Goal: Information Seeking & Learning: Find specific fact

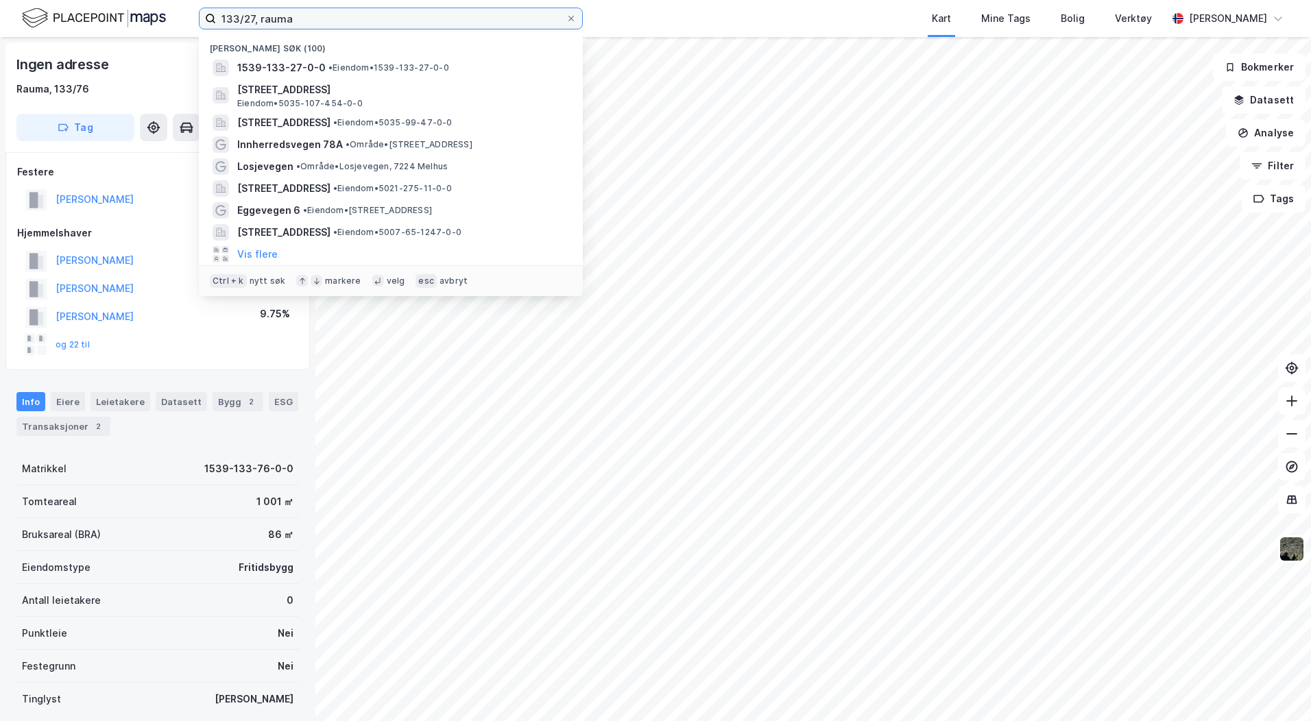
click at [333, 14] on input "133/27, rauma" at bounding box center [391, 18] width 350 height 21
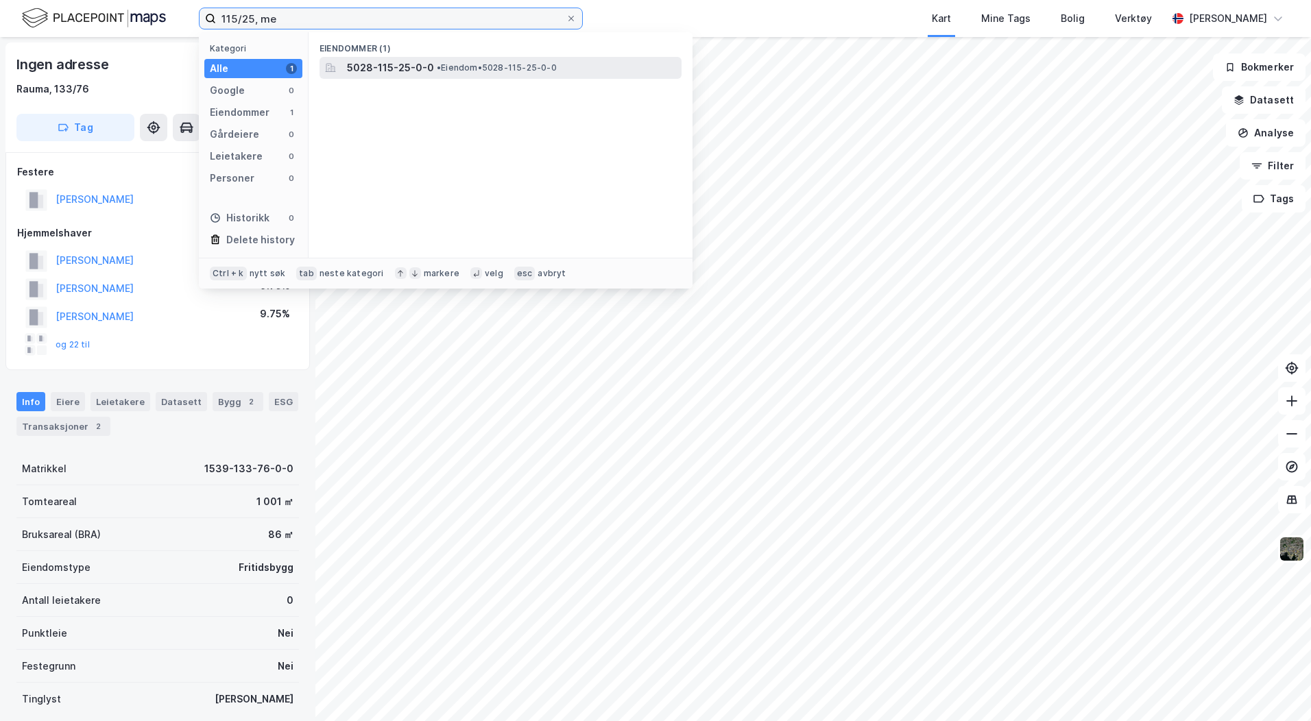
type input "115/25, me"
click at [379, 64] on span "5028-115-25-0-0" at bounding box center [390, 68] width 87 height 16
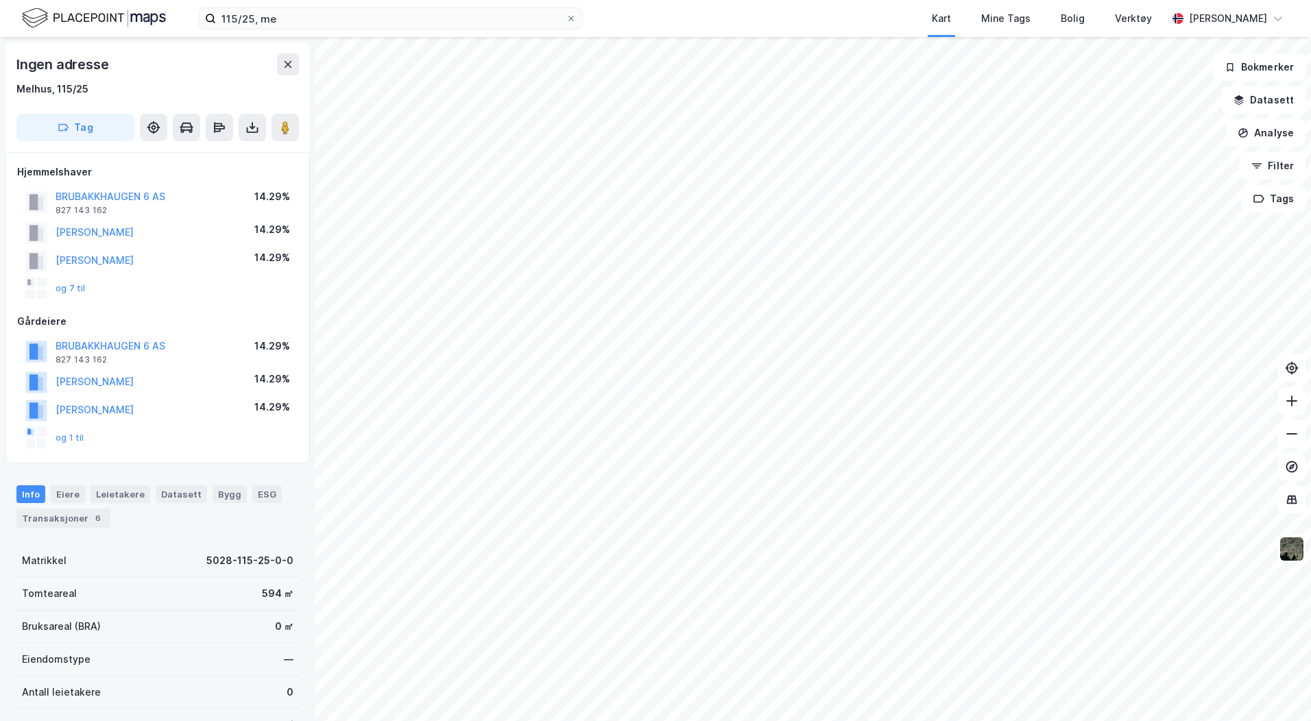
scroll to position [1, 0]
click at [75, 494] on div "Eiere" at bounding box center [68, 494] width 34 height 18
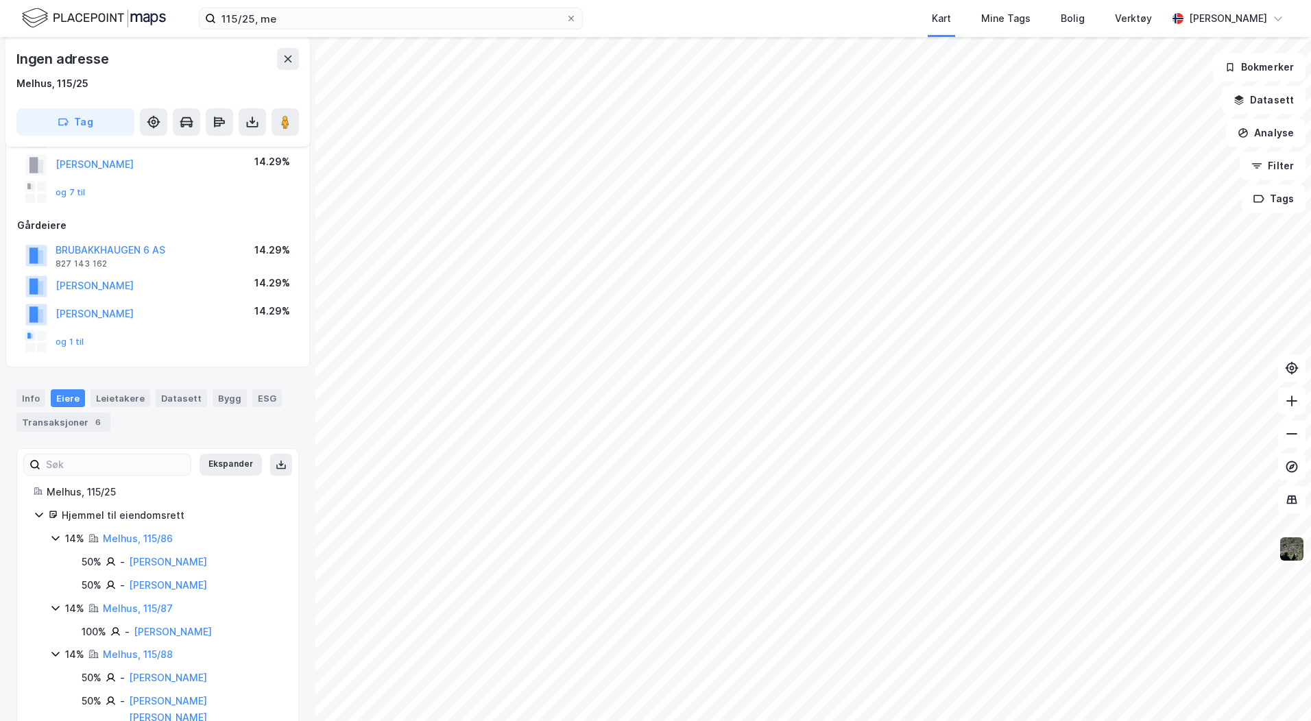
scroll to position [206, 0]
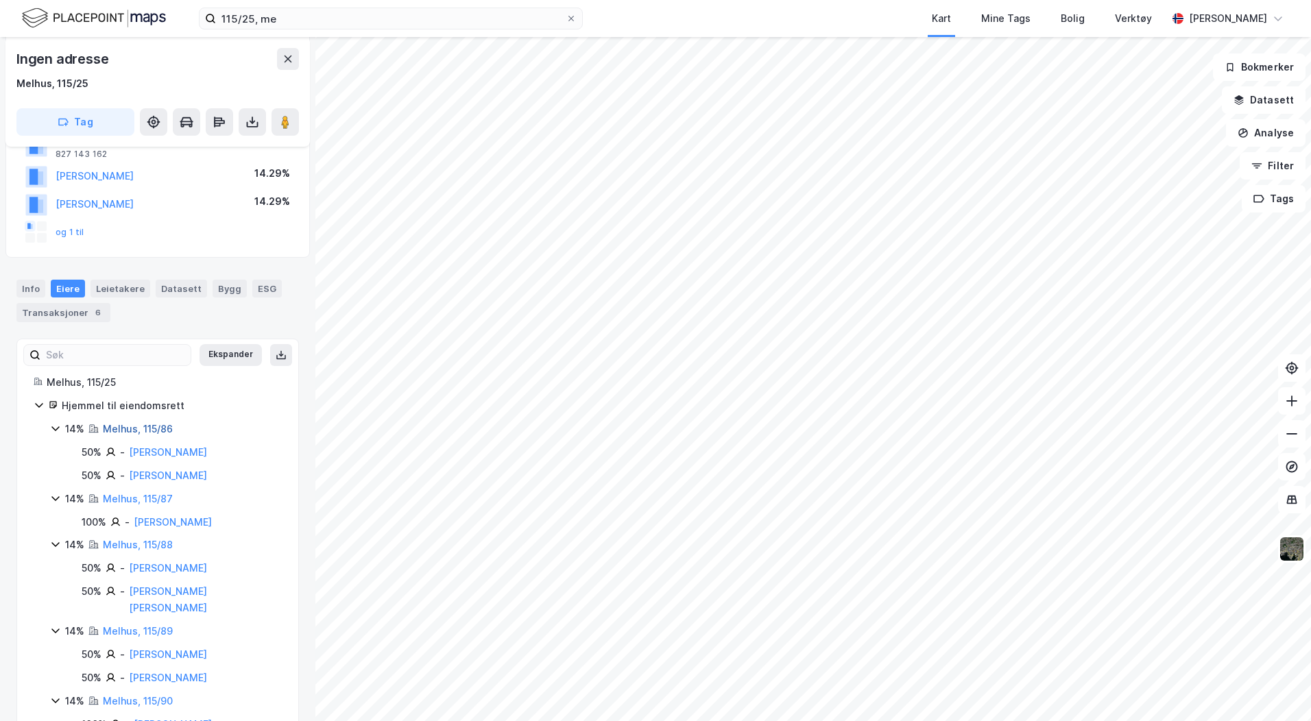
click at [158, 432] on link "Melhus, 115/86" at bounding box center [138, 429] width 70 height 12
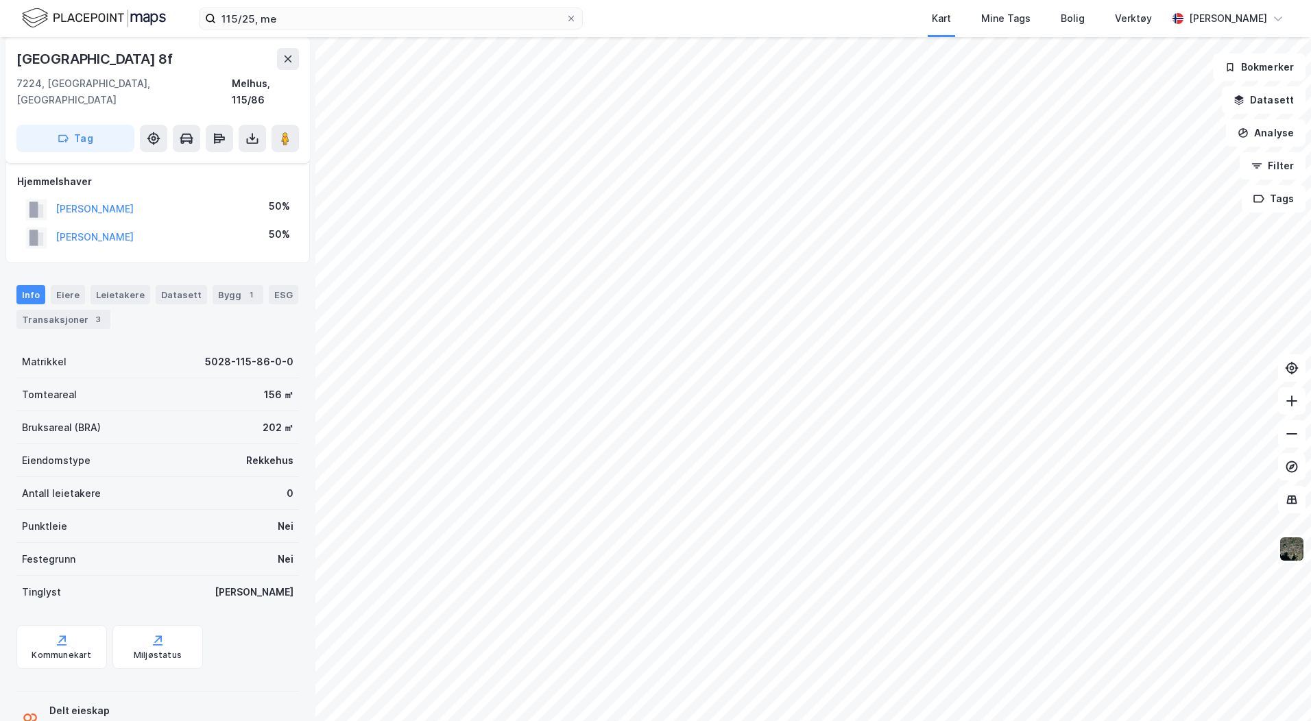
scroll to position [69, 0]
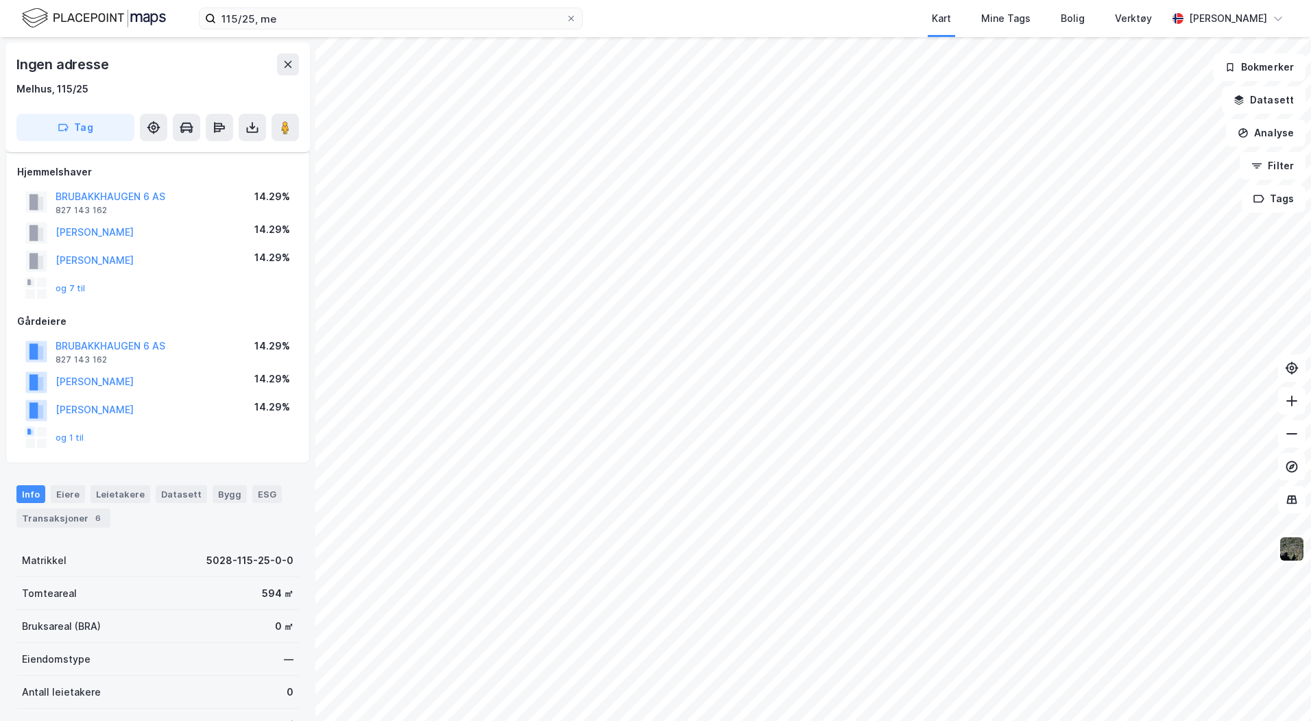
scroll to position [69, 0]
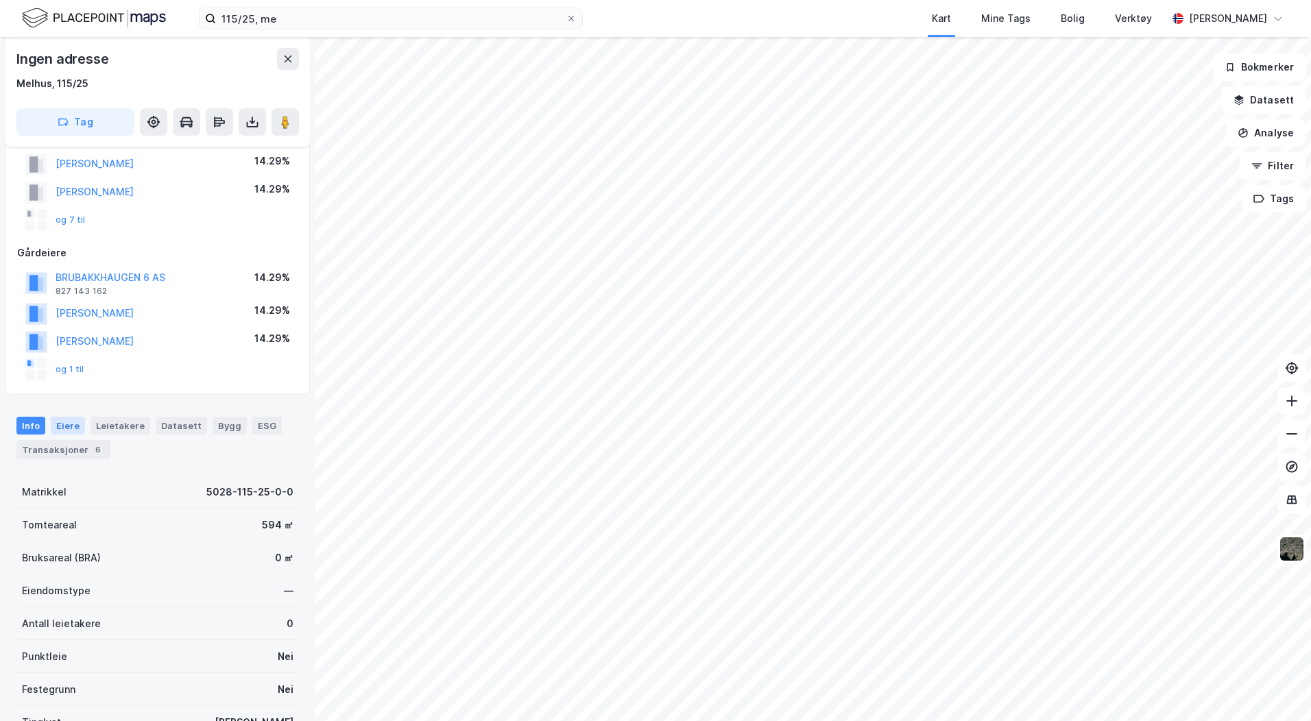
click at [64, 422] on div "Eiere" at bounding box center [68, 426] width 34 height 18
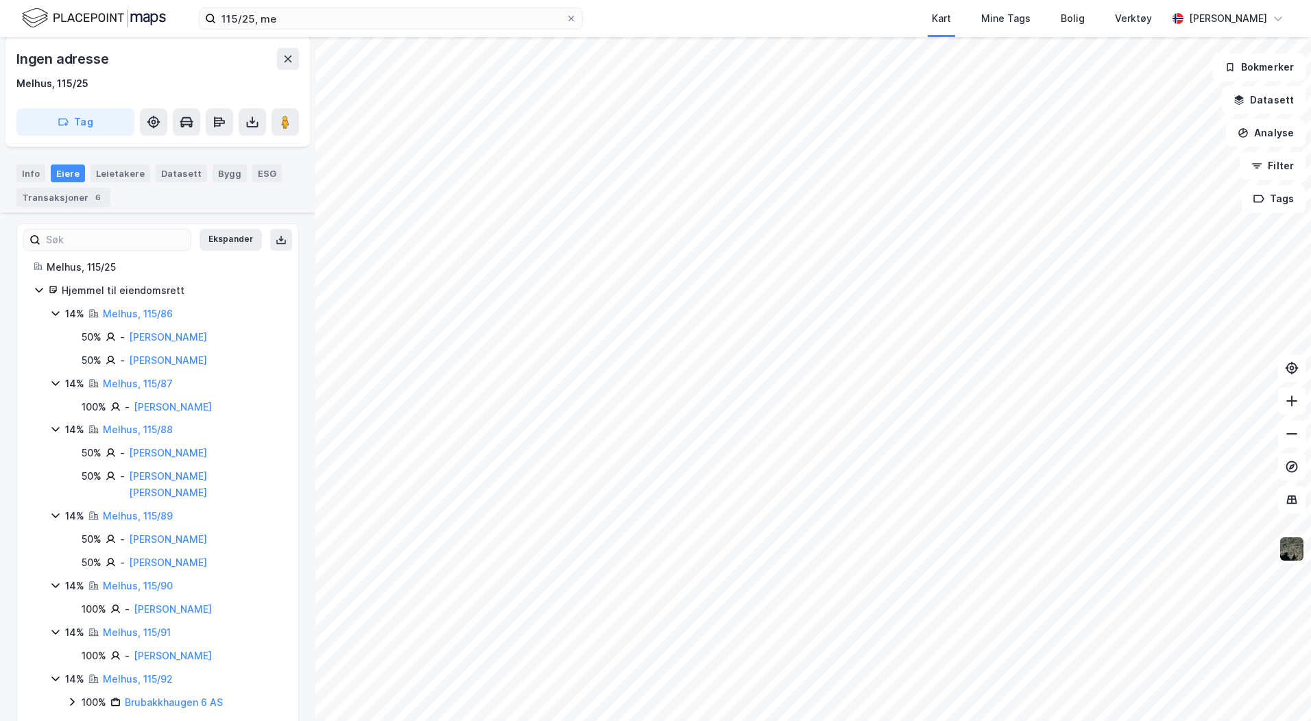
scroll to position [328, 0]
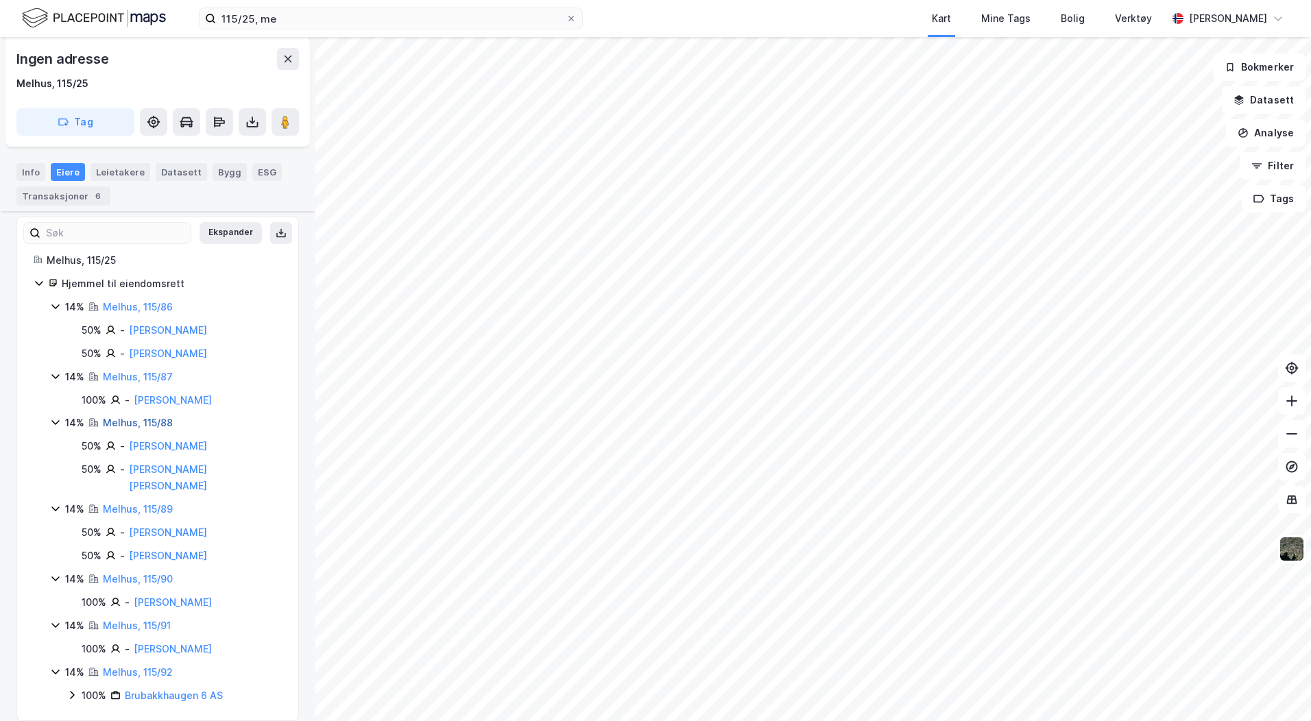
click at [149, 424] on link "Melhus, 115/88" at bounding box center [138, 423] width 70 height 12
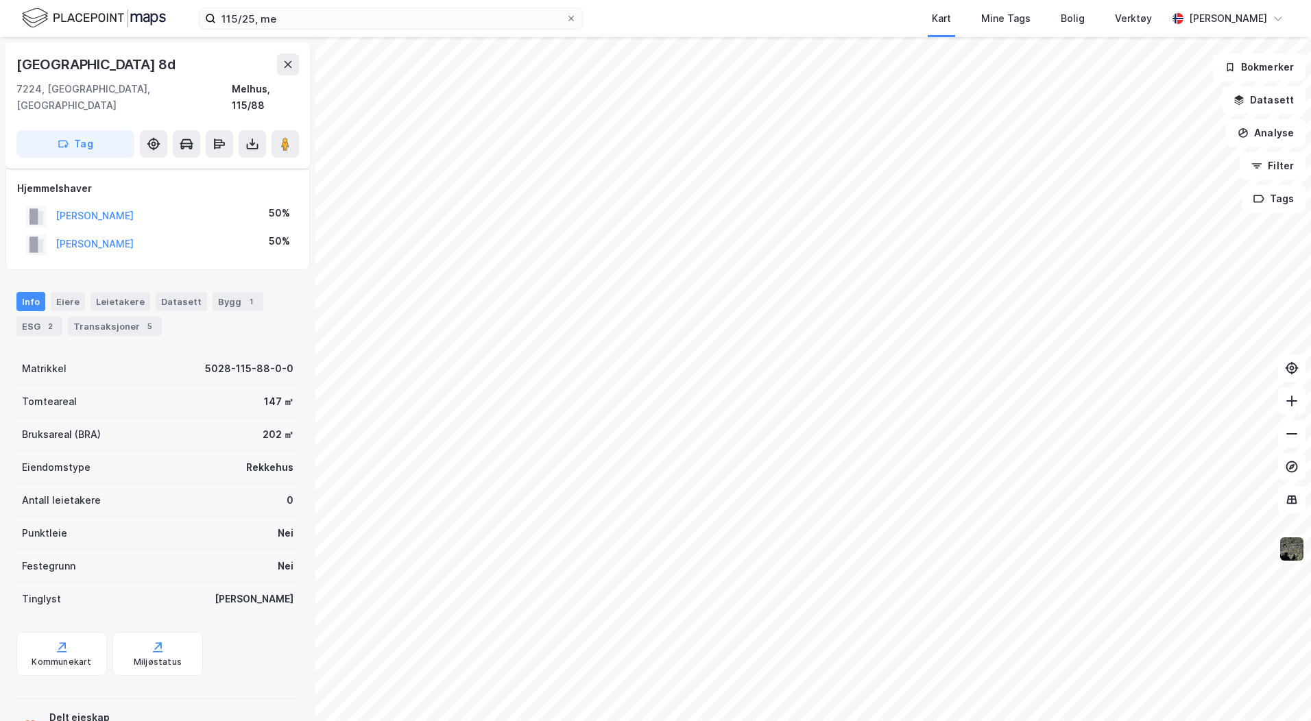
scroll to position [82, 0]
